Goal: Information Seeking & Learning: Learn about a topic

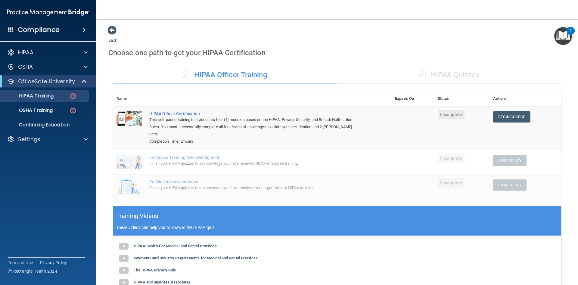
scroll to position [71, 0]
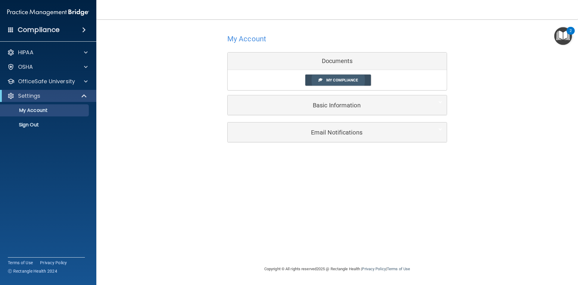
click at [356, 82] on span "My Compliance" at bounding box center [343, 80] width 32 height 5
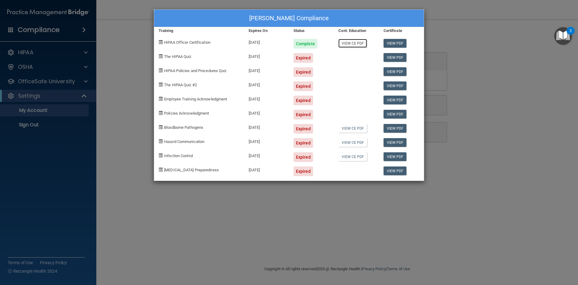
click at [358, 46] on link "View CE PDF" at bounding box center [353, 43] width 29 height 9
click at [396, 204] on div "Christine Earles's Compliance Training Expires On Status Cont. Education Certif…" at bounding box center [289, 142] width 578 height 285
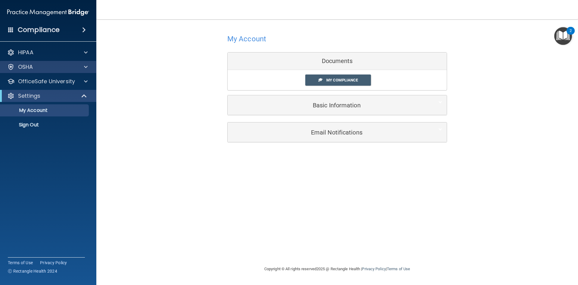
click at [45, 70] on div "OSHA" at bounding box center [48, 67] width 97 height 12
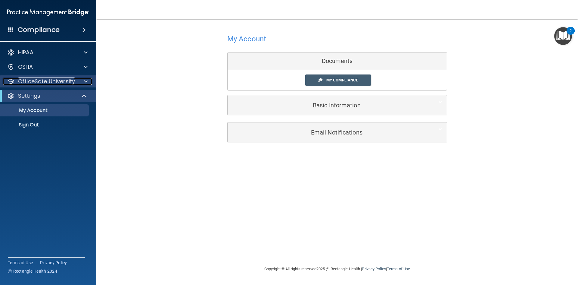
click at [88, 83] on div at bounding box center [84, 81] width 15 height 7
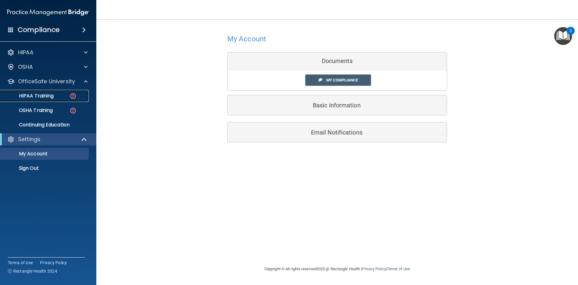
click at [71, 96] on img at bounding box center [73, 96] width 8 height 8
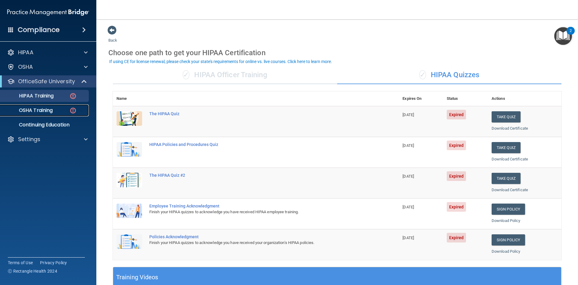
click at [43, 110] on p "OSHA Training" at bounding box center [28, 110] width 49 height 6
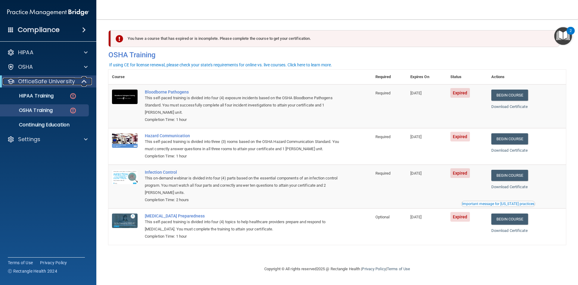
click at [40, 82] on p "OfficeSafe University" at bounding box center [46, 81] width 57 height 7
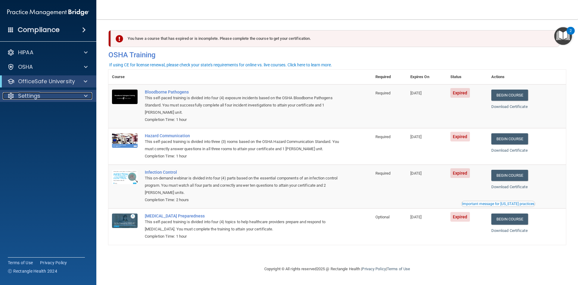
click at [46, 96] on div "Settings" at bounding box center [40, 95] width 75 height 7
click at [70, 80] on p "OfficeSafe University" at bounding box center [46, 81] width 57 height 7
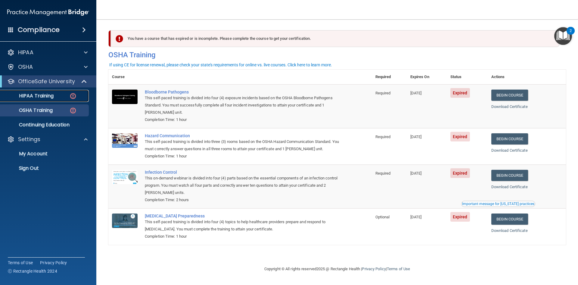
click at [63, 96] on div "HIPAA Training" at bounding box center [45, 96] width 82 height 6
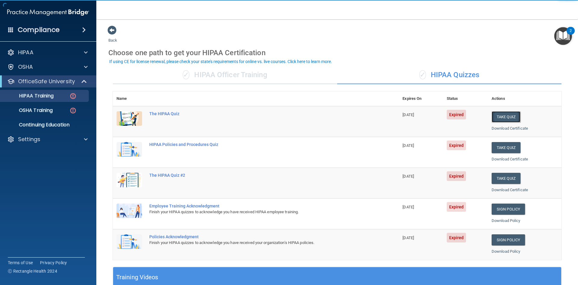
click at [501, 116] on button "Take Quiz" at bounding box center [506, 116] width 29 height 11
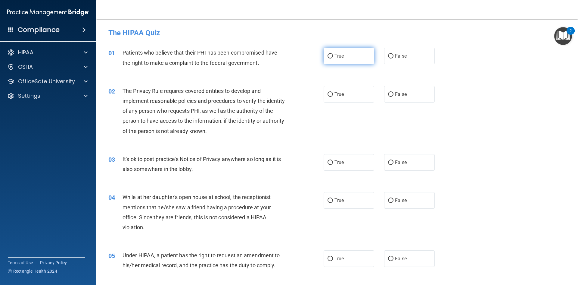
click at [330, 56] on input "True" at bounding box center [330, 56] width 5 height 5
radio input "true"
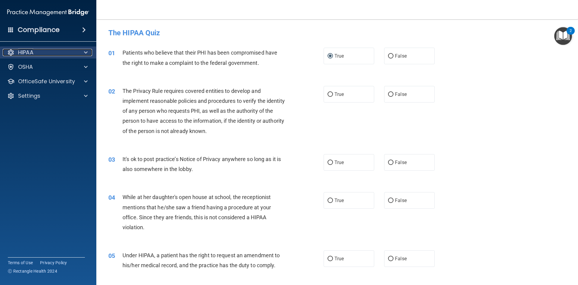
click at [48, 54] on div "HIPAA" at bounding box center [40, 52] width 75 height 7
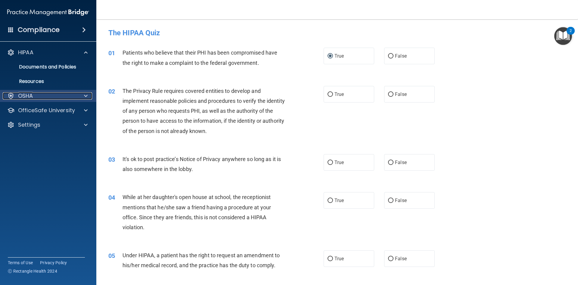
click at [76, 96] on div "OSHA" at bounding box center [40, 95] width 75 height 7
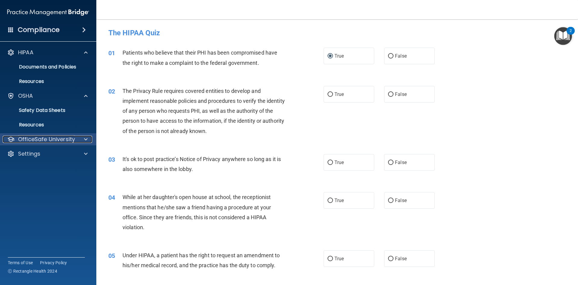
click at [87, 140] on span at bounding box center [86, 139] width 4 height 7
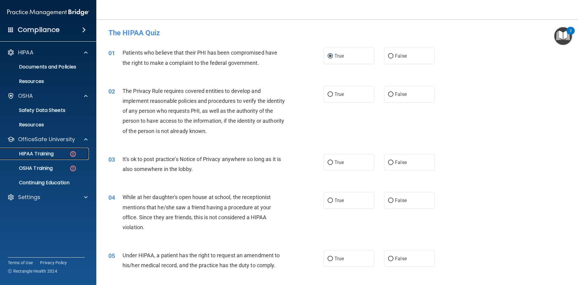
click at [70, 153] on img at bounding box center [73, 154] width 8 height 8
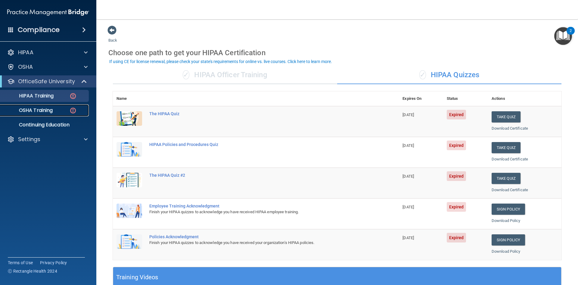
click at [41, 111] on p "OSHA Training" at bounding box center [28, 110] width 49 height 6
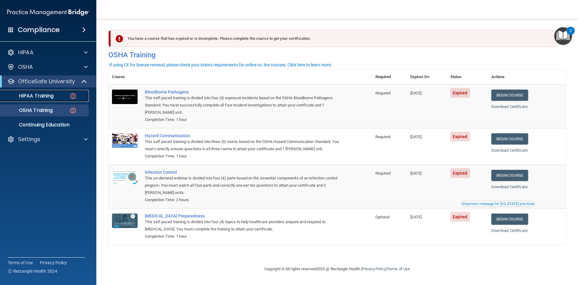
click at [46, 96] on p "HIPAA Training" at bounding box center [29, 96] width 50 height 6
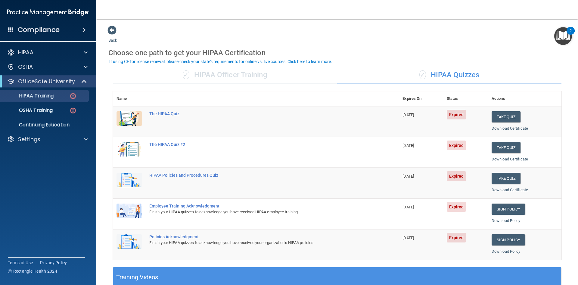
click at [466, 78] on div "✓ HIPAA Quizzes" at bounding box center [449, 75] width 224 height 18
click at [464, 74] on div "✓ HIPAA Quizzes" at bounding box center [449, 75] width 224 height 18
